Goal: Task Accomplishment & Management: Complete application form

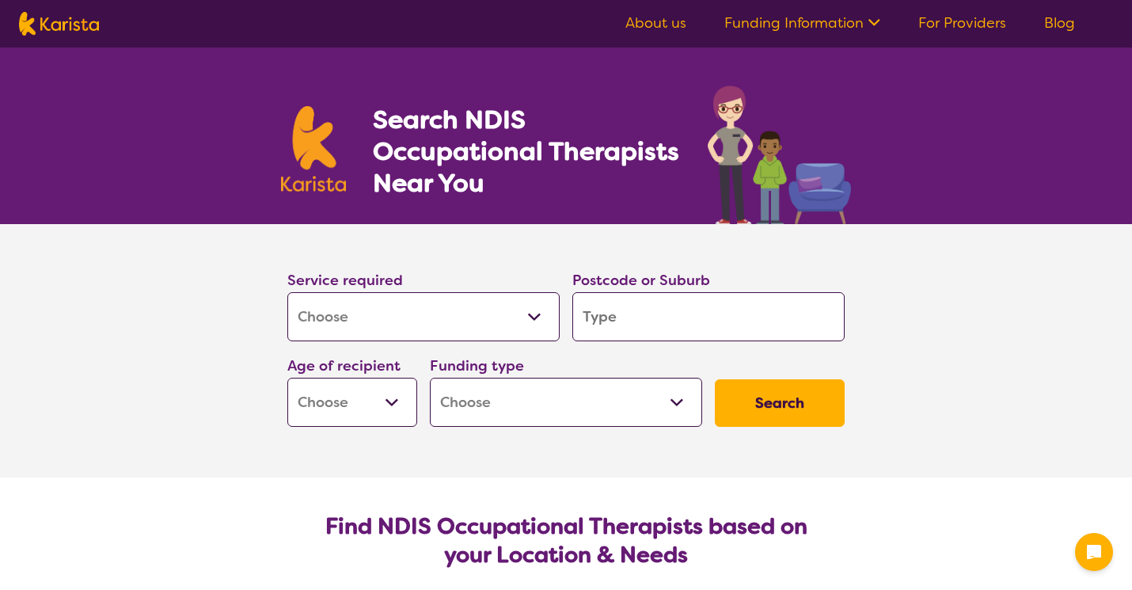
select select "[MEDICAL_DATA]"
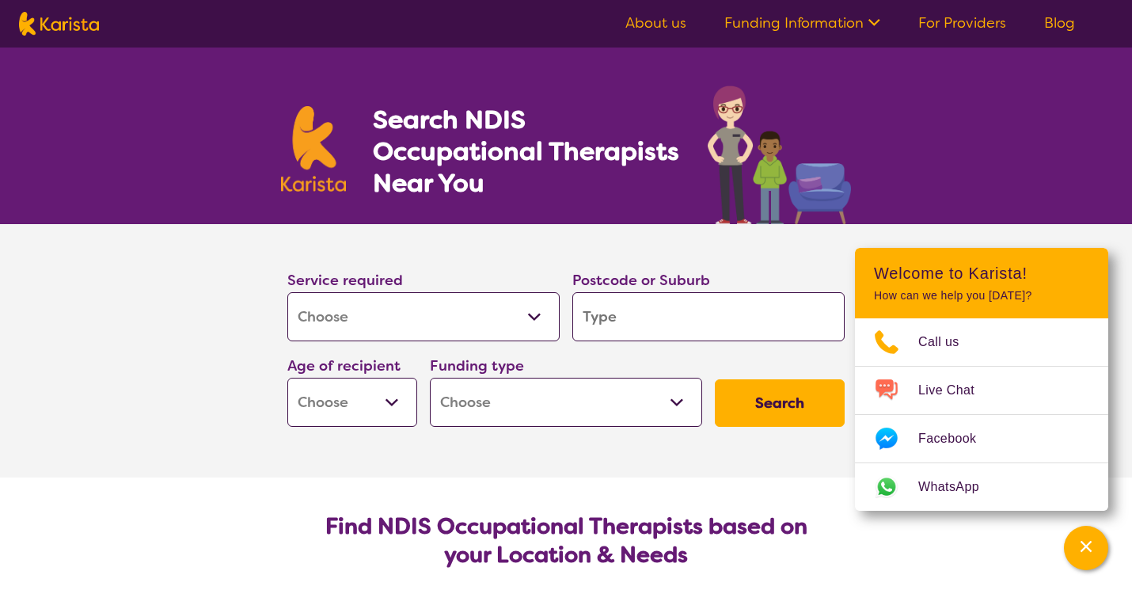
click at [598, 318] on input "search" at bounding box center [709, 316] width 272 height 49
type input "3"
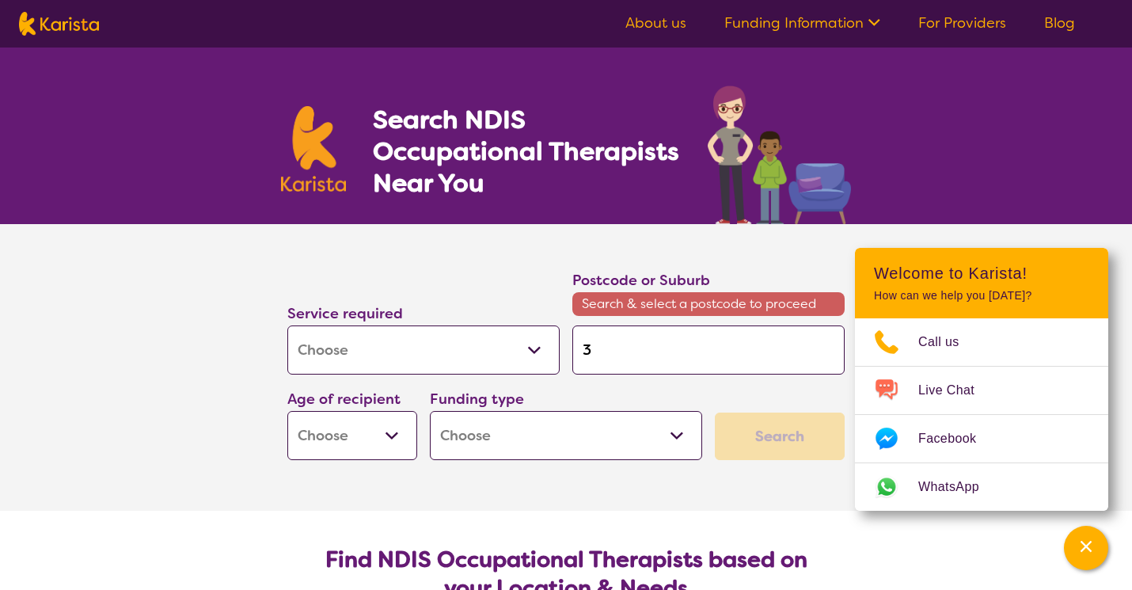
type input "33"
type input "335"
type input "3350"
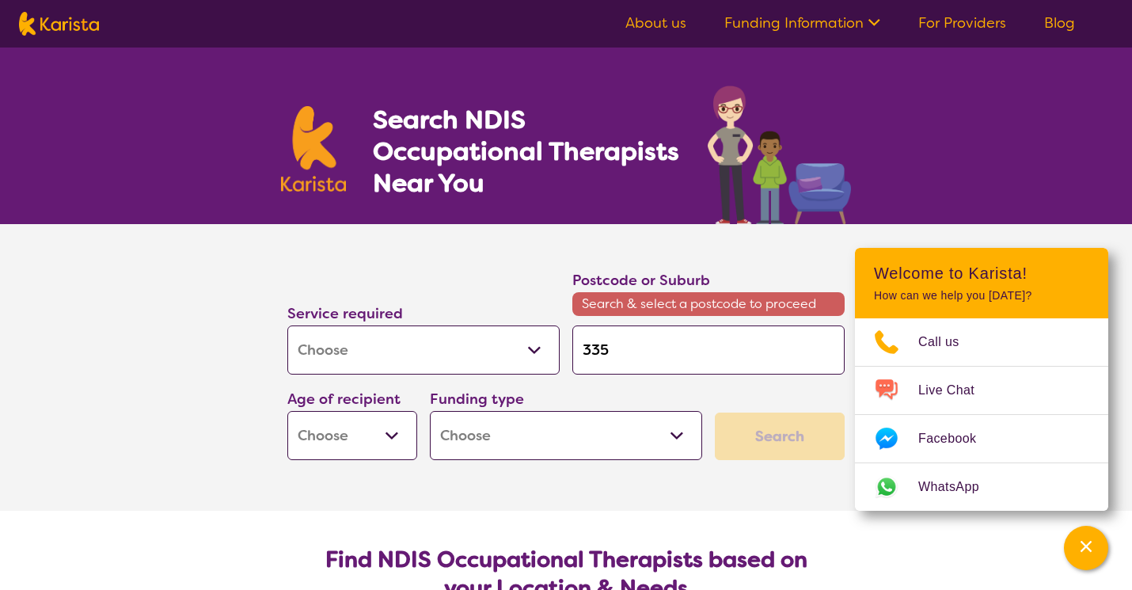
type input "3350"
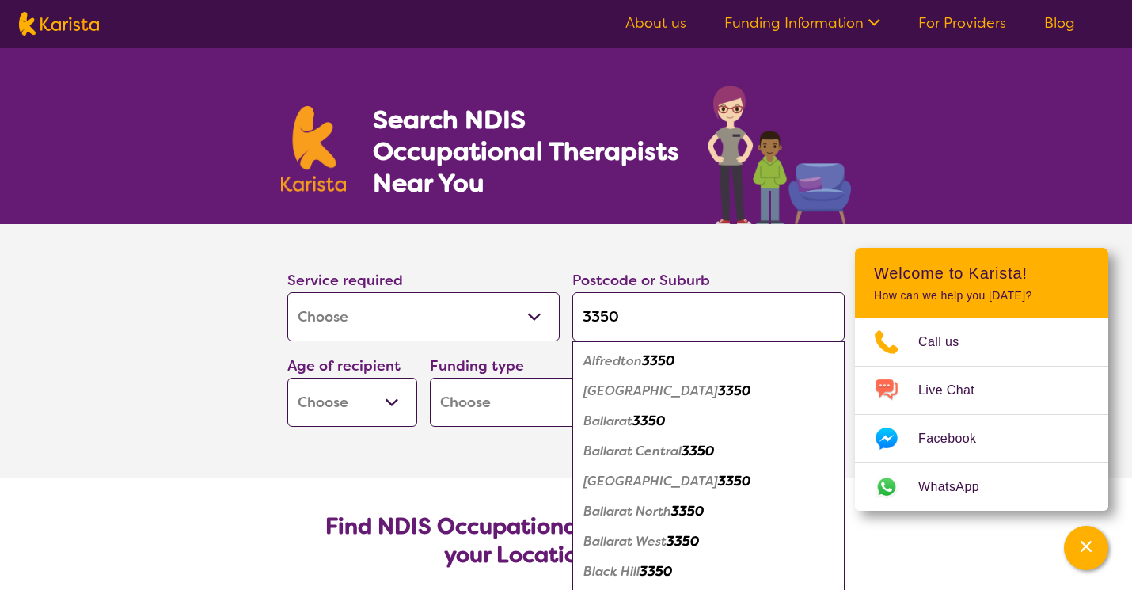
type input "3350"
click at [592, 424] on em "Ballarat" at bounding box center [608, 421] width 49 height 17
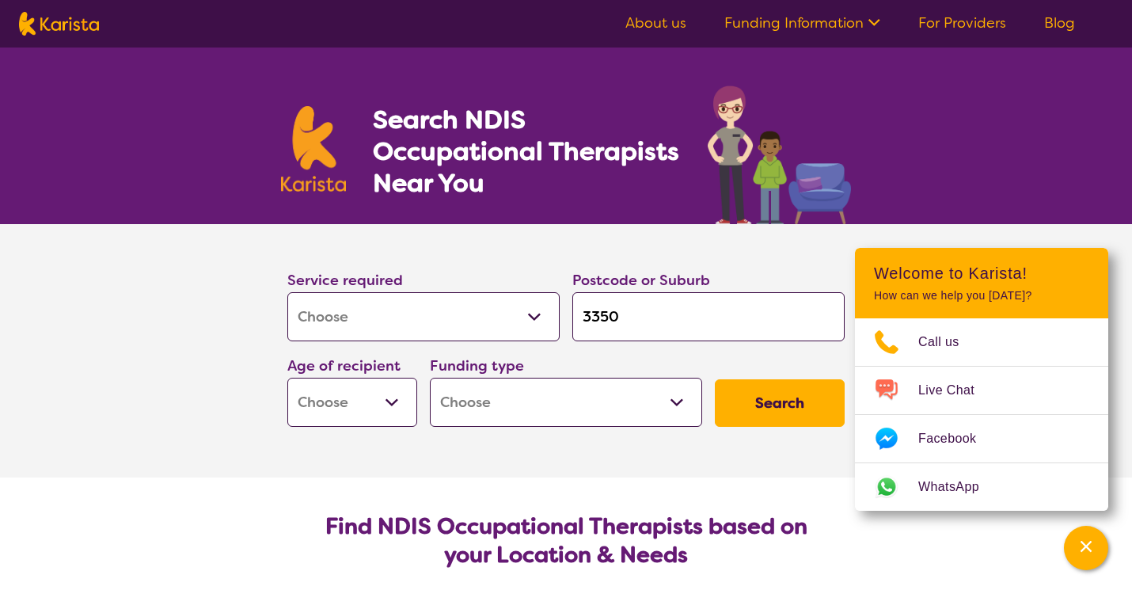
select select "AS"
select select "i-don-t-know"
